Goal: Task Accomplishment & Management: Manage account settings

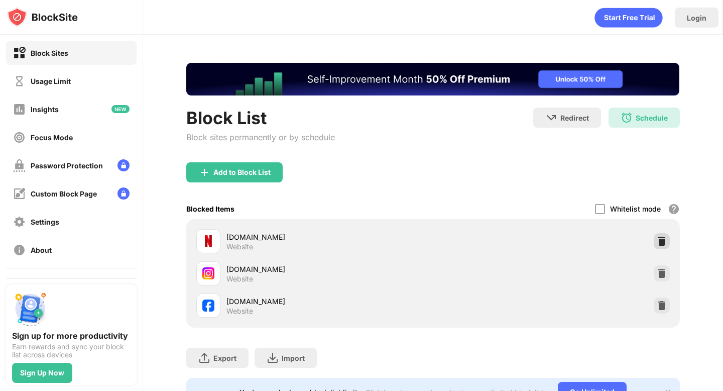
click at [663, 242] on img at bounding box center [662, 241] width 10 height 10
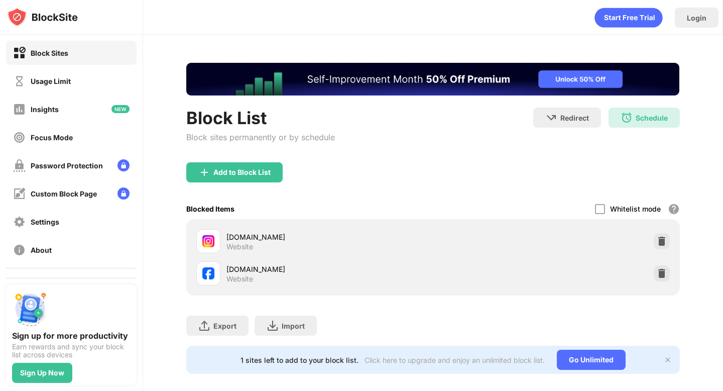
click at [663, 242] on img at bounding box center [662, 241] width 10 height 10
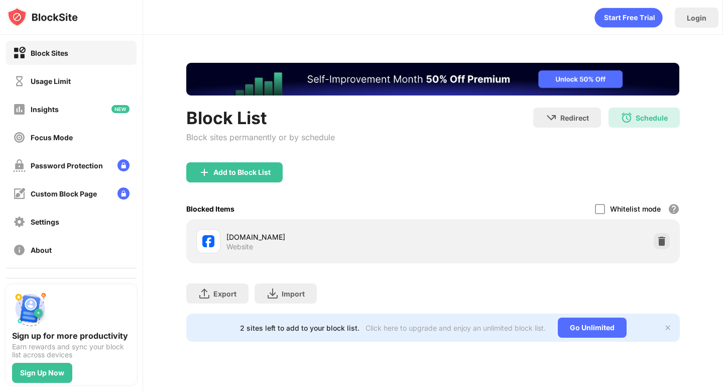
click at [663, 242] on img at bounding box center [662, 241] width 10 height 10
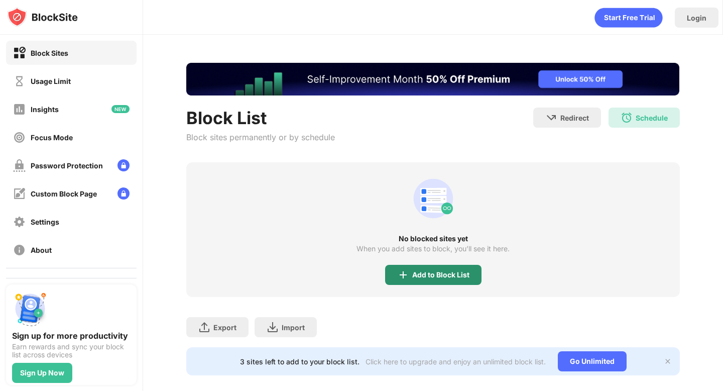
click at [440, 274] on div "Add to Block List" at bounding box center [440, 275] width 57 height 8
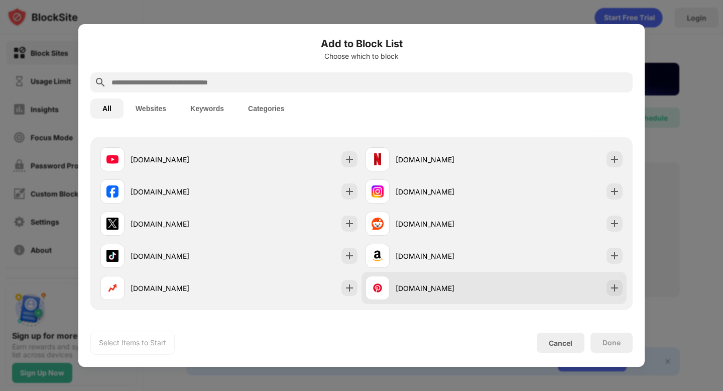
scroll to position [153, 0]
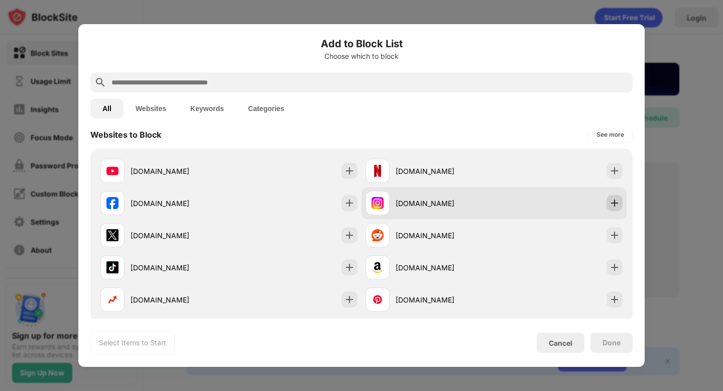
click at [616, 201] on img at bounding box center [615, 203] width 10 height 10
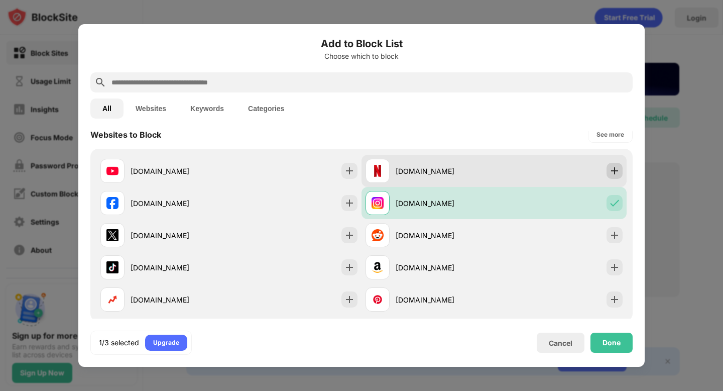
click at [619, 174] on img at bounding box center [615, 171] width 10 height 10
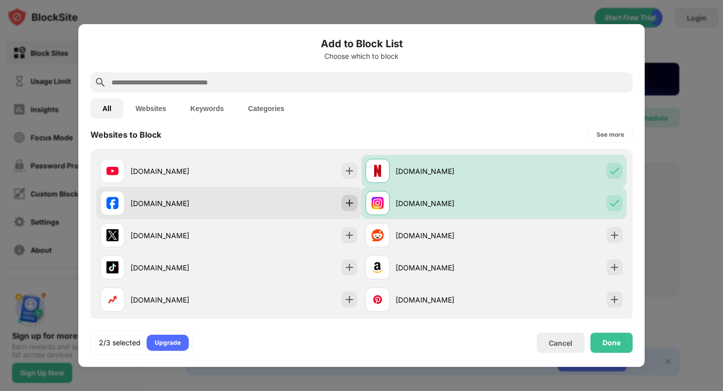
click at [342, 204] on div at bounding box center [350, 203] width 16 height 16
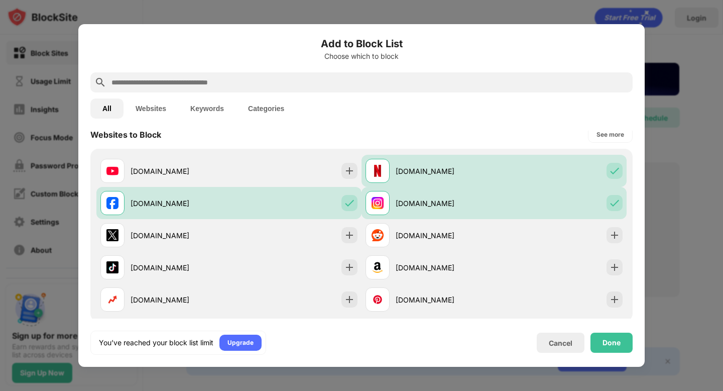
scroll to position [0, 0]
click at [615, 341] on div "Done" at bounding box center [612, 343] width 18 height 8
